Goal: Task Accomplishment & Management: Manage account settings

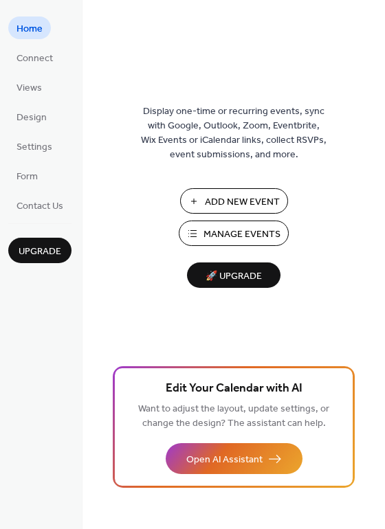
click at [236, 232] on span "Manage Events" at bounding box center [241, 234] width 77 height 14
click at [221, 234] on span "Manage Events" at bounding box center [241, 234] width 77 height 14
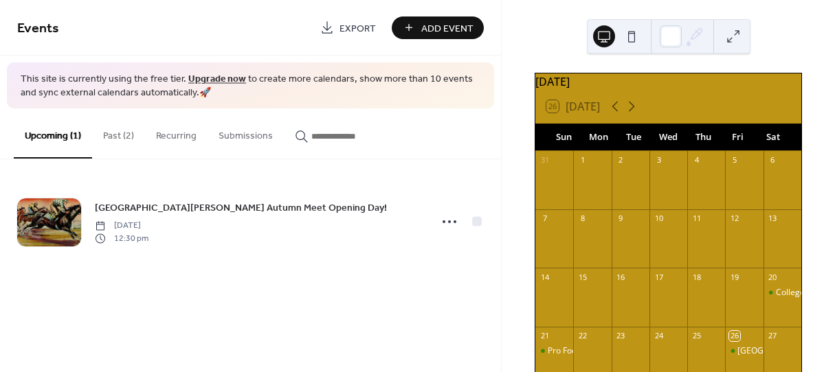
click at [111, 135] on button "Past (2)" at bounding box center [118, 133] width 53 height 49
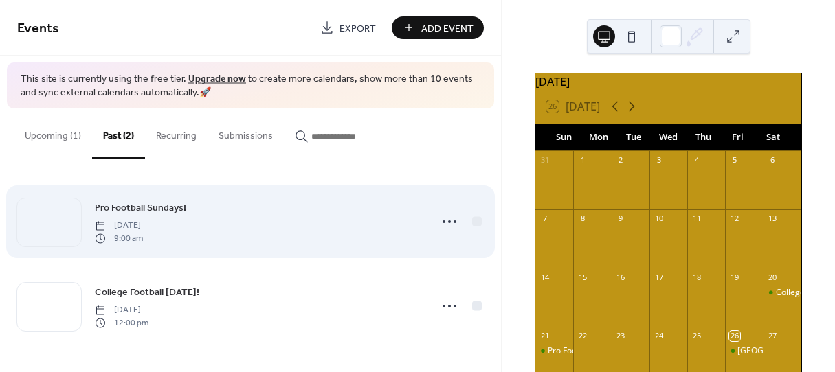
click at [146, 208] on span "Pro Football Sundays!" at bounding box center [140, 208] width 91 height 14
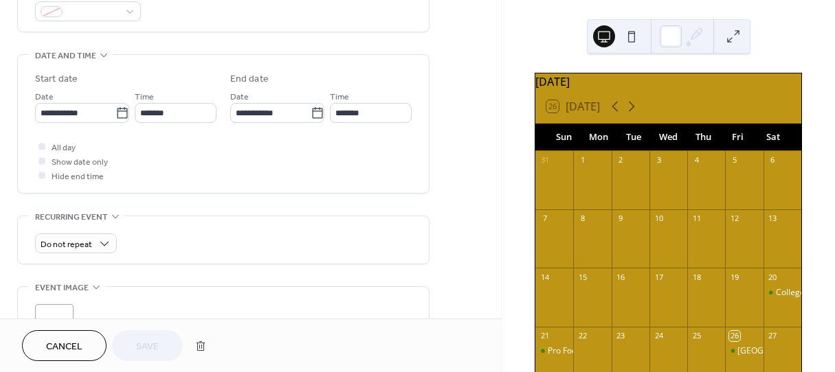
scroll to position [412, 0]
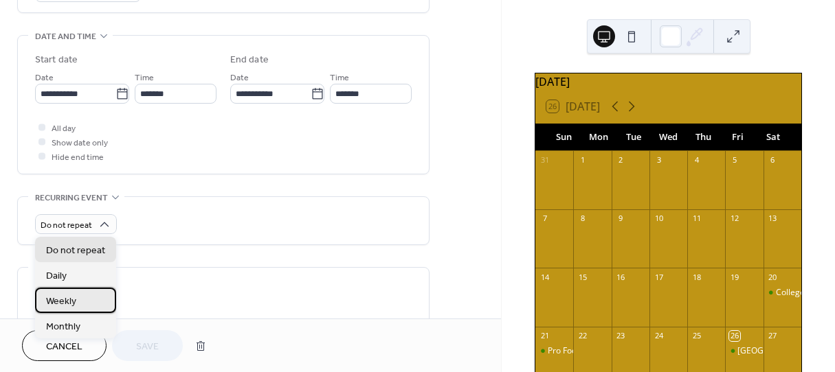
drag, startPoint x: 98, startPoint y: 225, endPoint x: 67, endPoint y: 299, distance: 79.8
click at [67, 299] on span "Weekly" at bounding box center [61, 302] width 30 height 14
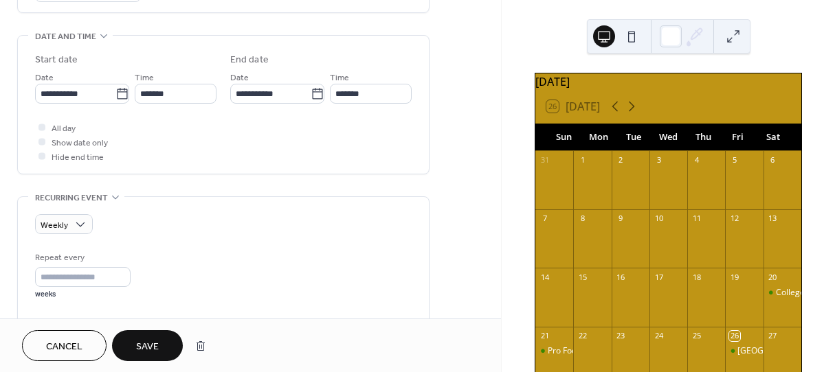
click at [140, 342] on span "Save" at bounding box center [147, 347] width 23 height 14
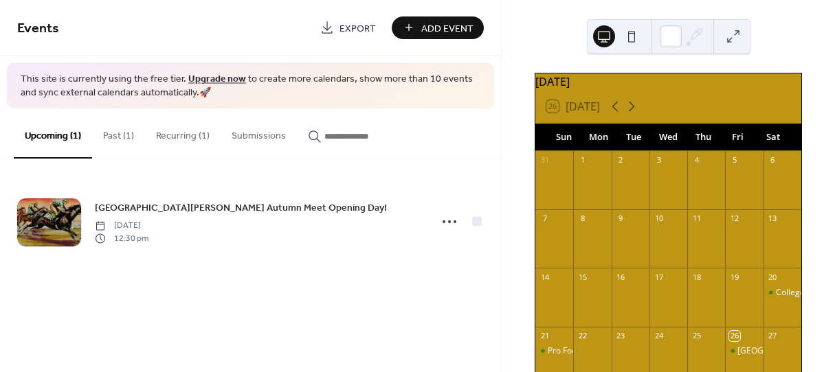
click at [111, 137] on button "Past (1)" at bounding box center [118, 133] width 53 height 49
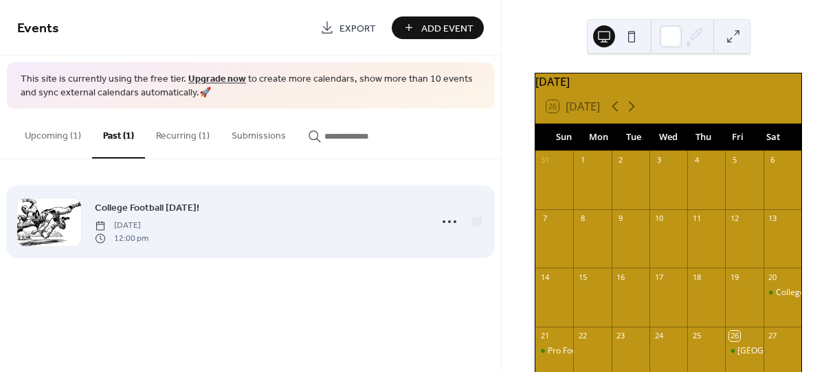
click at [143, 206] on span "College Football [DATE]!" at bounding box center [147, 208] width 104 height 14
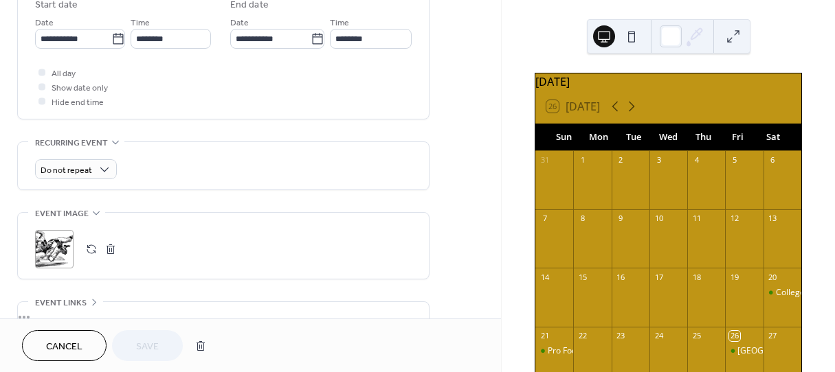
scroll to position [449, 0]
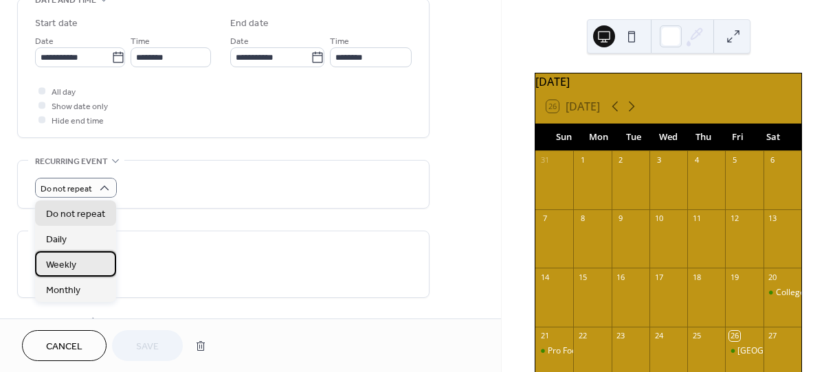
click at [61, 267] on span "Weekly" at bounding box center [61, 265] width 30 height 14
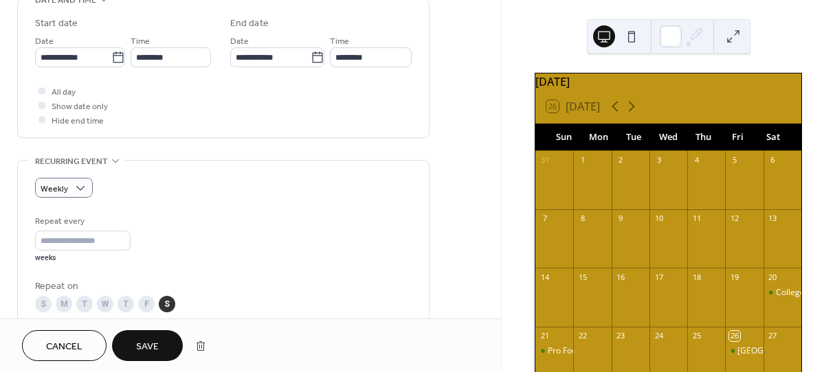
click at [142, 347] on span "Save" at bounding box center [147, 347] width 23 height 14
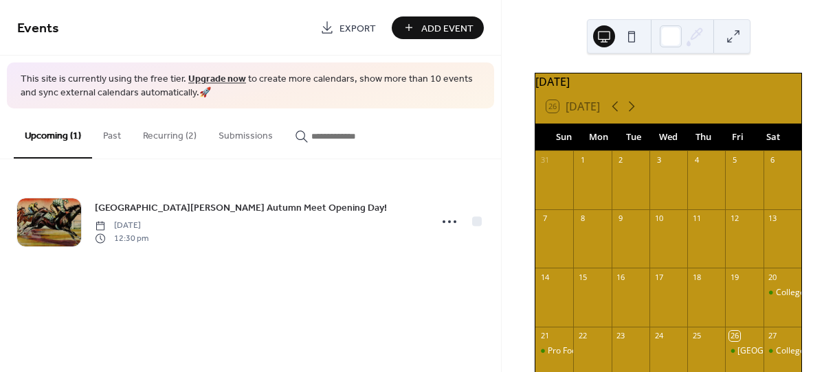
click at [159, 135] on button "Recurring (2)" at bounding box center [170, 133] width 76 height 49
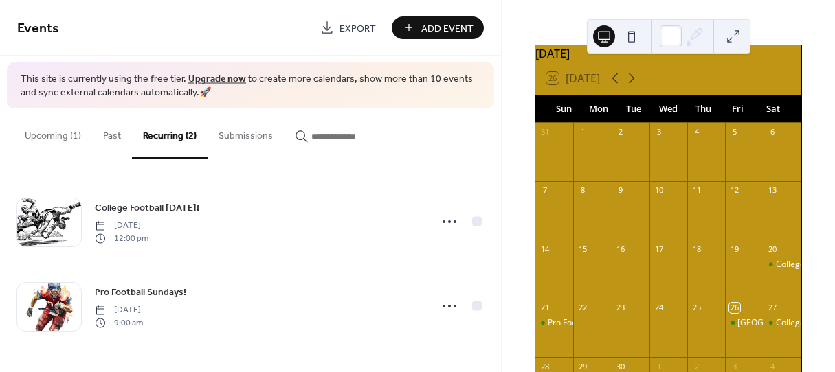
scroll to position [137, 0]
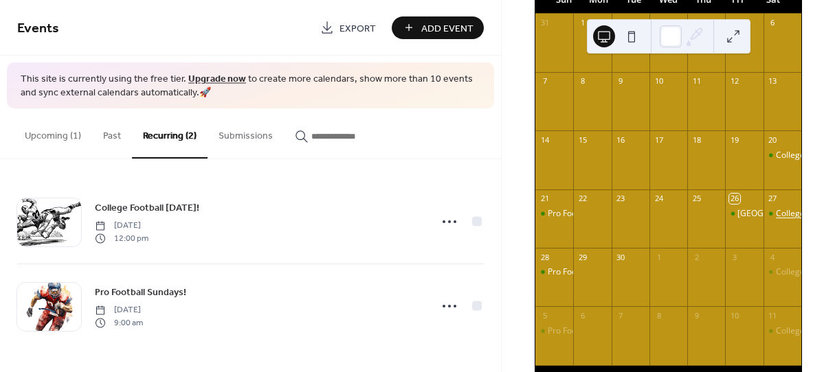
click at [776, 220] on div "College Football [DATE]!" at bounding box center [822, 214] width 92 height 12
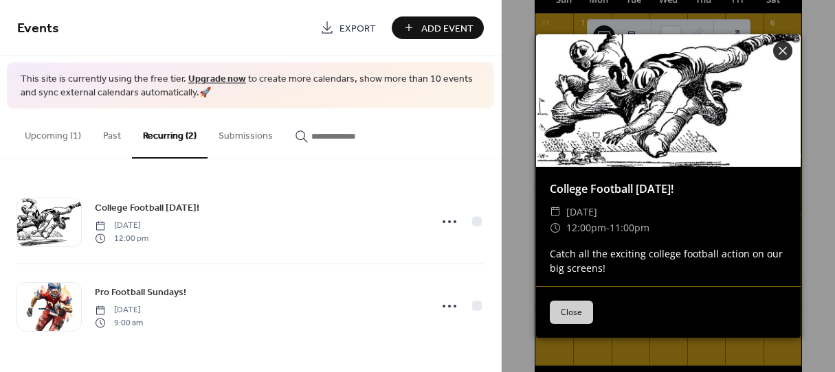
click at [571, 314] on button "Close" at bounding box center [571, 312] width 43 height 23
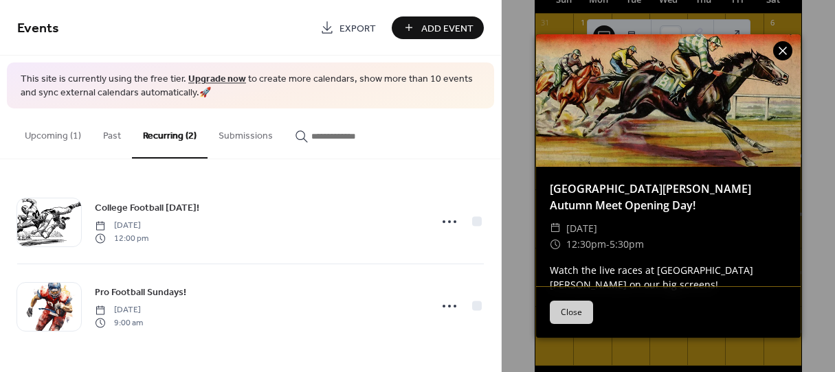
click at [783, 51] on icon at bounding box center [783, 51] width 8 height 8
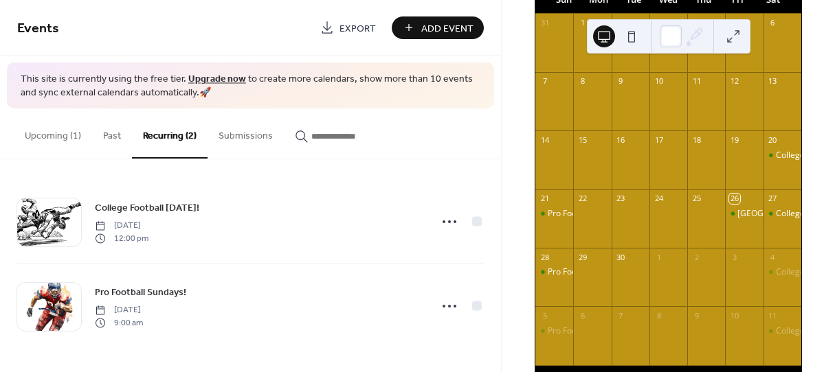
click at [40, 133] on button "Upcoming (1)" at bounding box center [53, 133] width 78 height 49
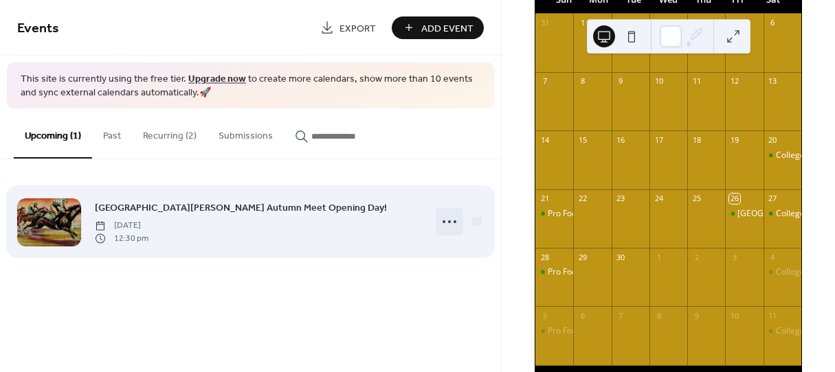
click at [449, 222] on circle at bounding box center [449, 222] width 3 height 3
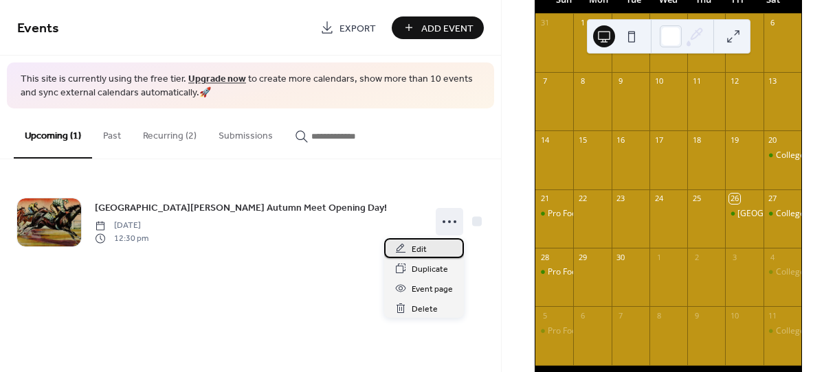
click at [419, 247] on span "Edit" at bounding box center [419, 250] width 15 height 14
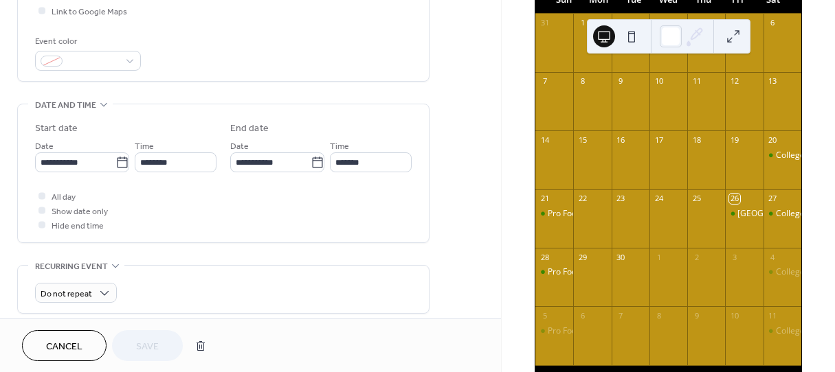
scroll to position [412, 0]
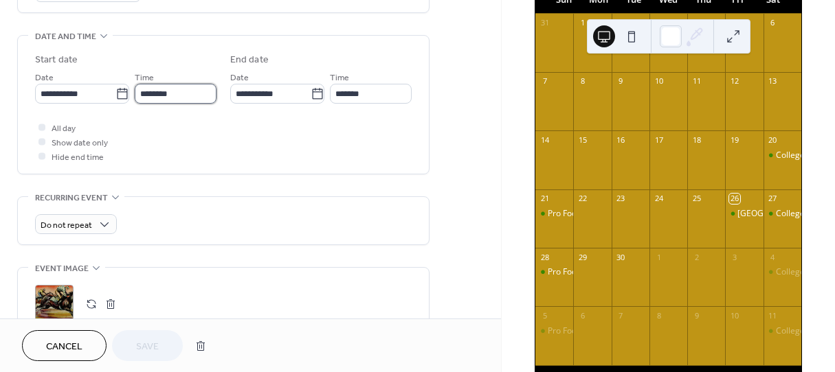
click at [179, 94] on input "********" at bounding box center [176, 94] width 82 height 20
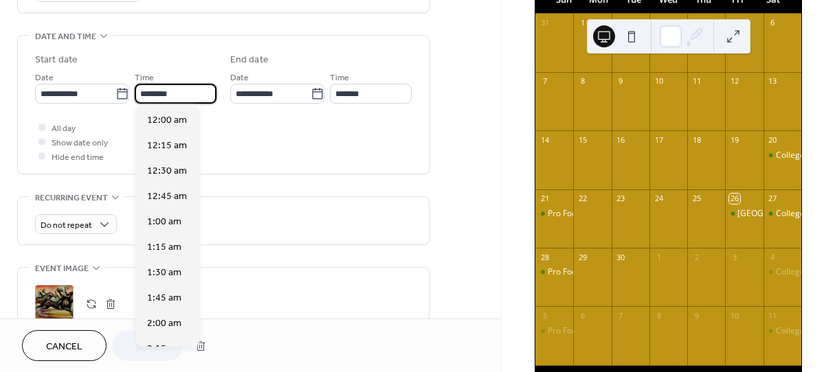
scroll to position [1271, 0]
click at [157, 171] on span "1:00 pm" at bounding box center [164, 171] width 35 height 14
type input "*******"
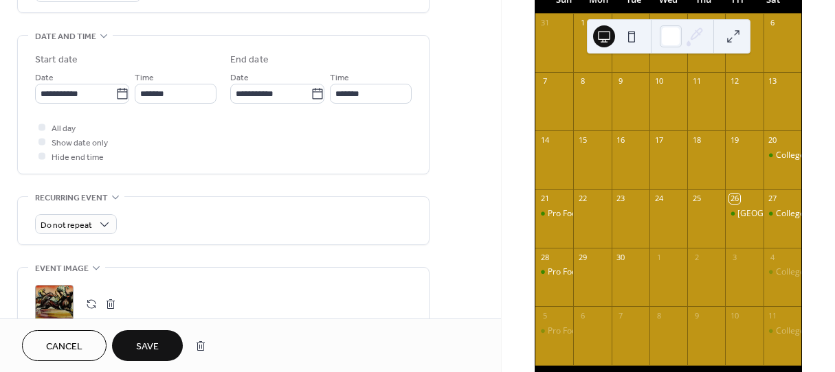
click at [148, 348] on span "Save" at bounding box center [147, 347] width 23 height 14
